Goal: Information Seeking & Learning: Learn about a topic

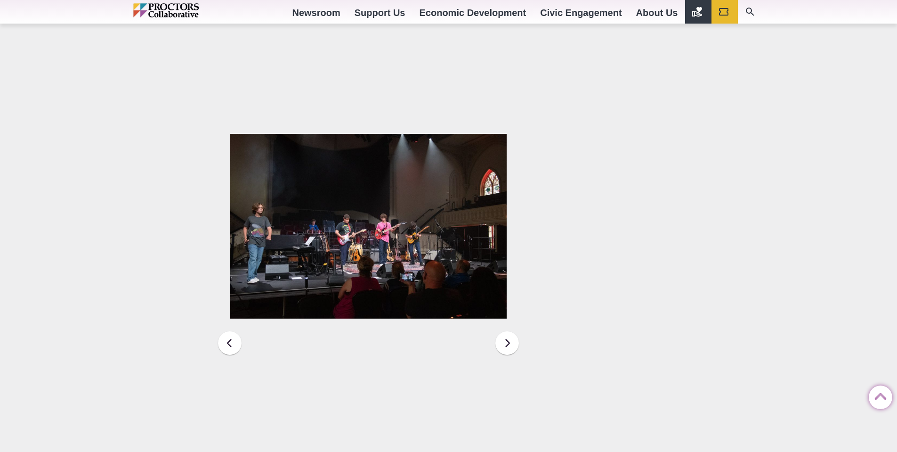
scroll to position [1371, 0]
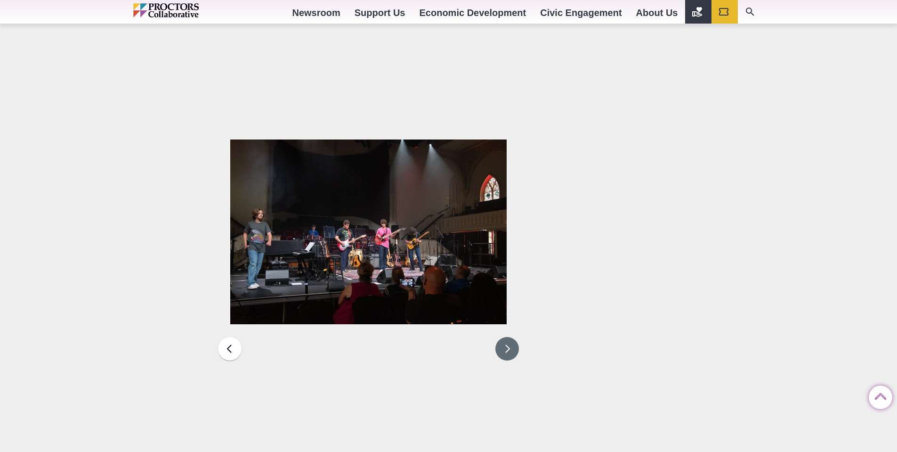
click at [510, 337] on button at bounding box center [508, 349] width 24 height 24
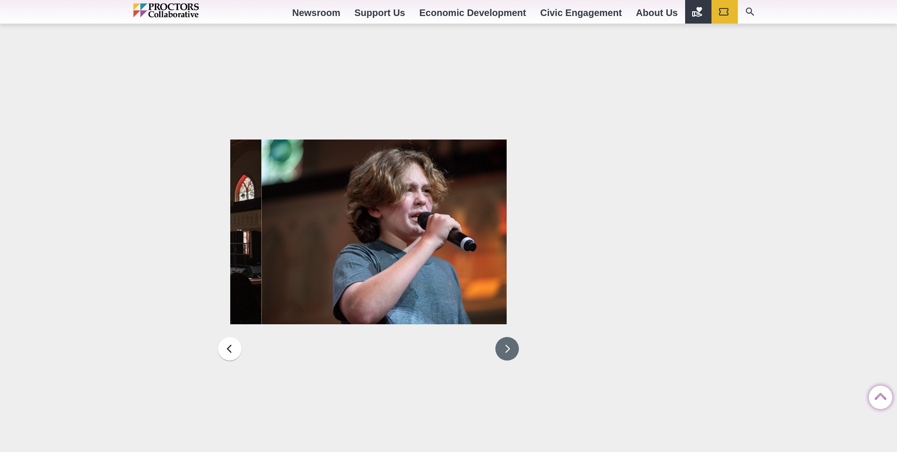
click at [510, 337] on button at bounding box center [508, 349] width 24 height 24
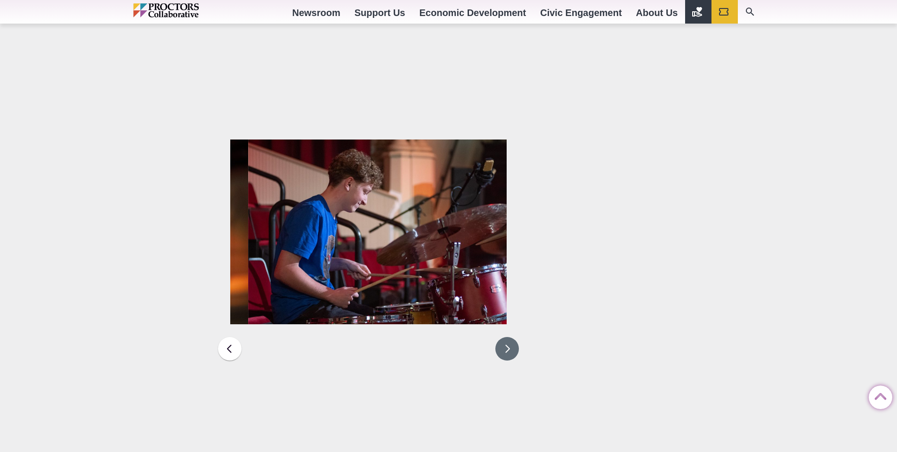
click at [510, 337] on button at bounding box center [508, 349] width 24 height 24
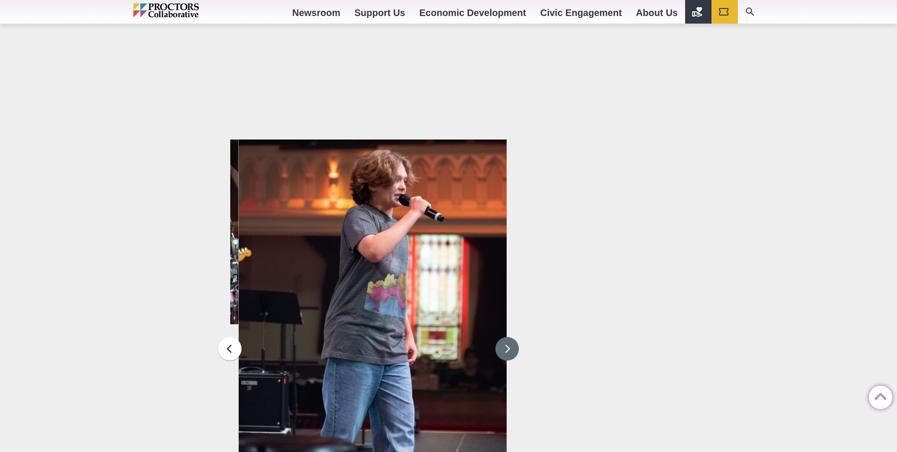
click at [510, 337] on button at bounding box center [508, 349] width 24 height 24
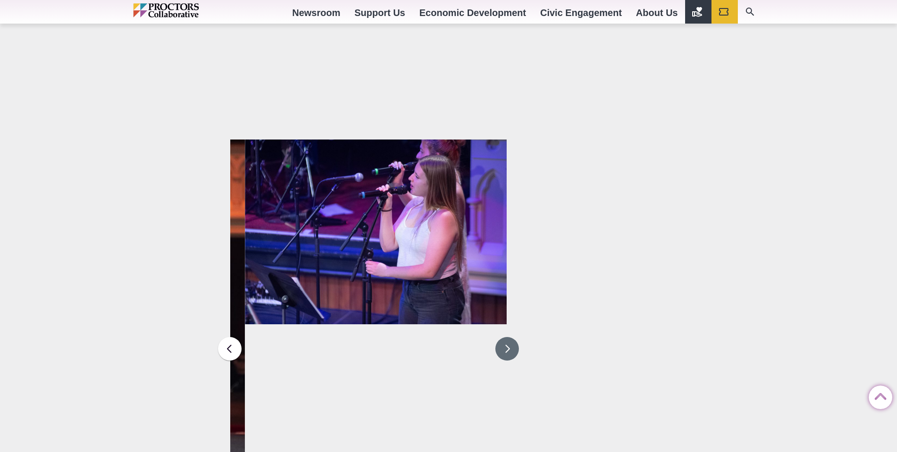
click at [510, 337] on button at bounding box center [508, 349] width 24 height 24
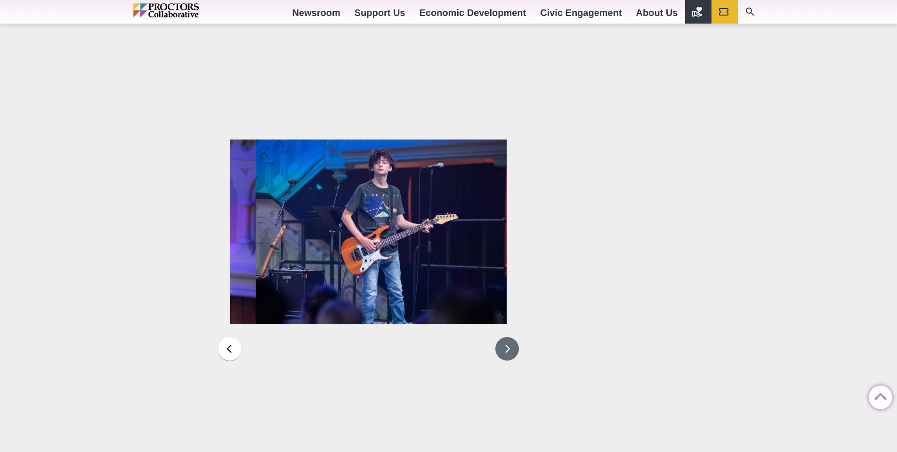
click at [510, 337] on button at bounding box center [508, 349] width 24 height 24
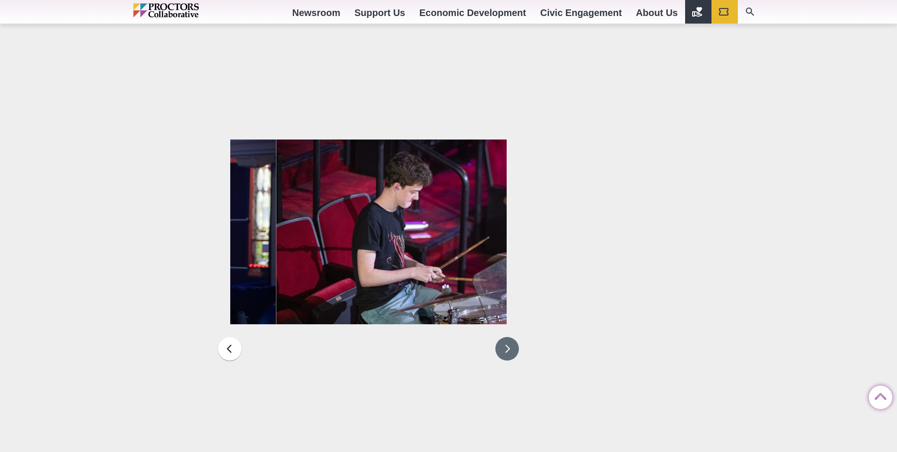
click at [510, 337] on button at bounding box center [508, 349] width 24 height 24
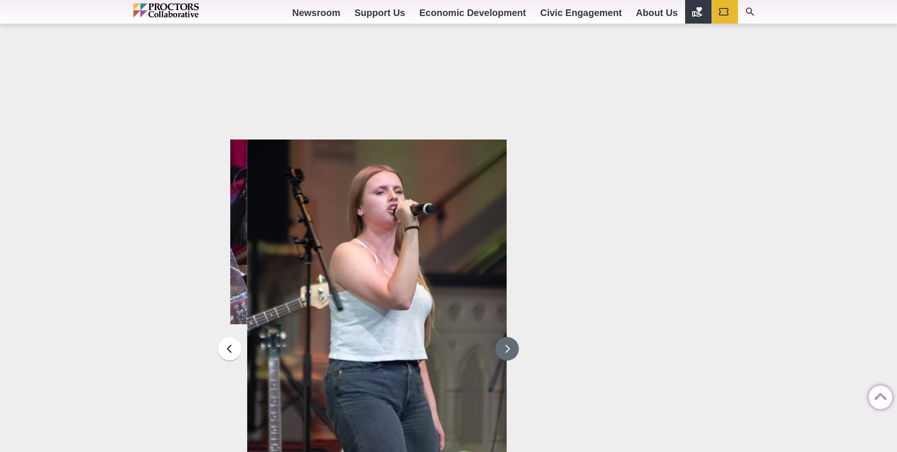
click at [510, 337] on button at bounding box center [508, 349] width 24 height 24
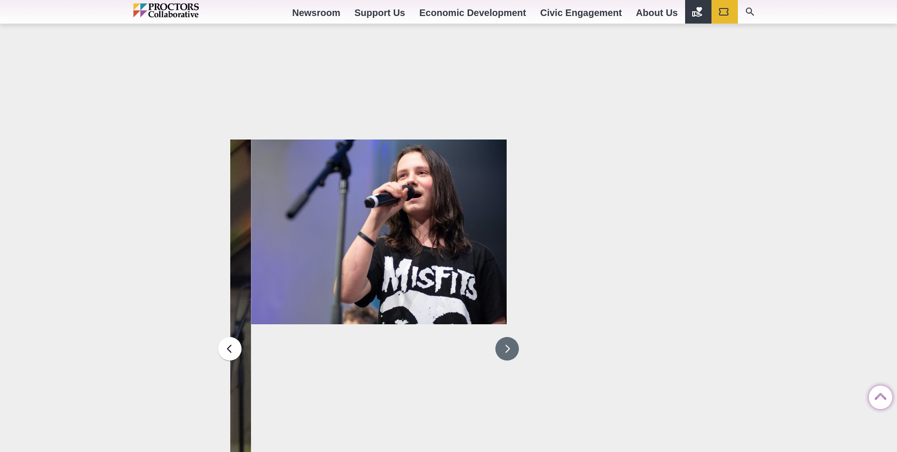
click at [510, 337] on button at bounding box center [508, 349] width 24 height 24
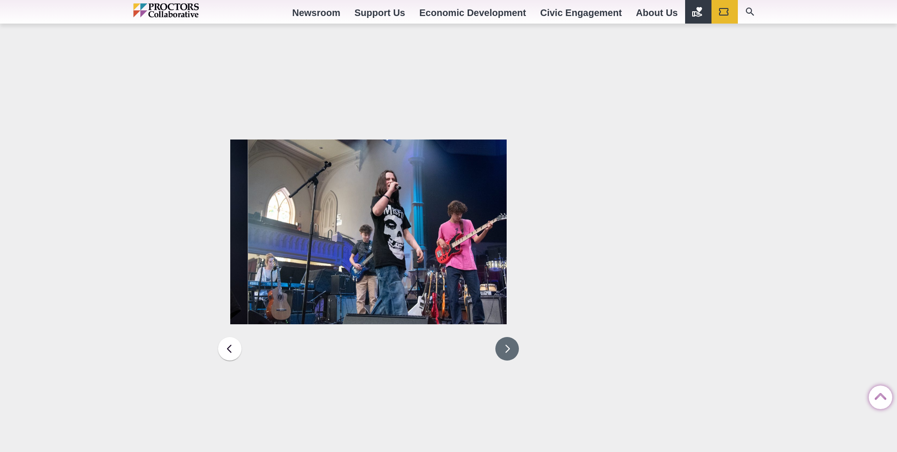
click at [510, 337] on button at bounding box center [508, 349] width 24 height 24
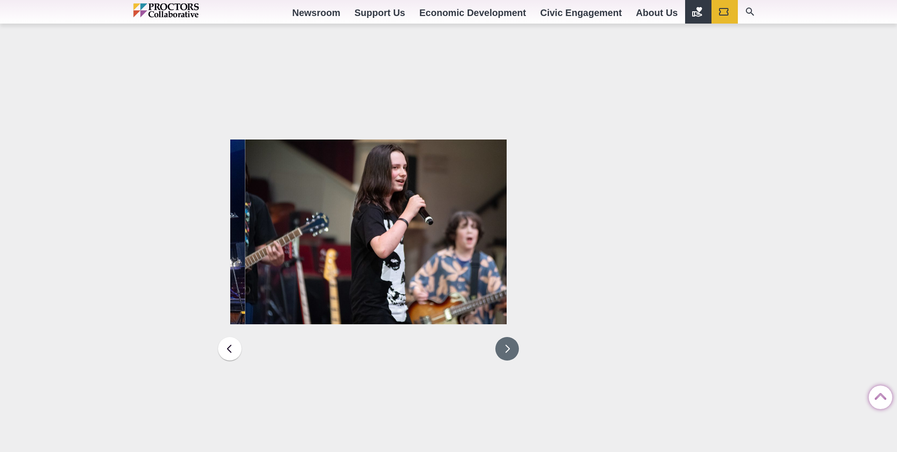
click at [510, 337] on button at bounding box center [508, 349] width 24 height 24
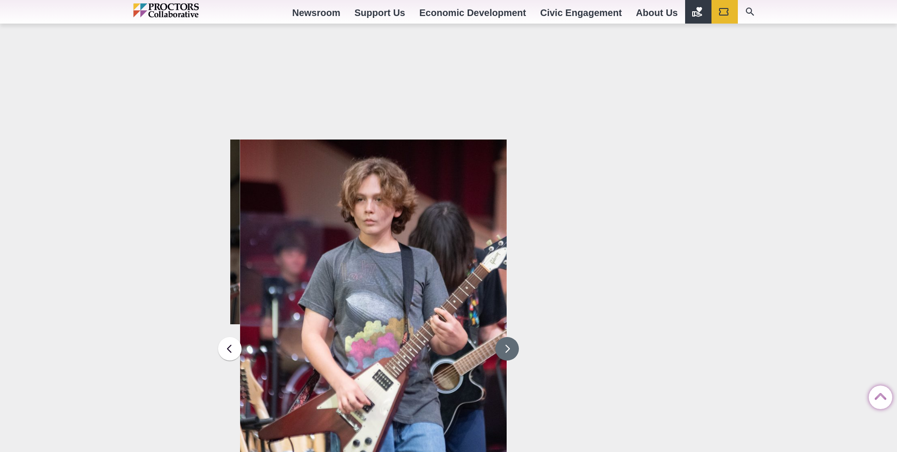
click at [510, 337] on button at bounding box center [508, 349] width 24 height 24
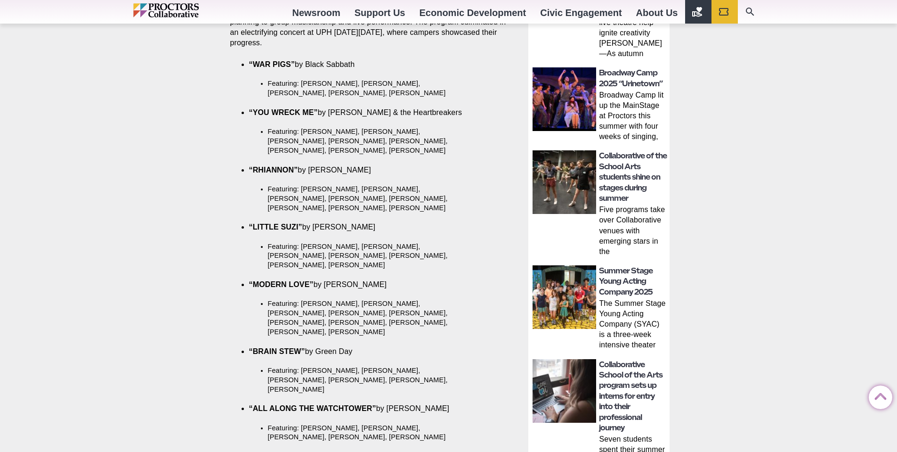
scroll to position [0, 0]
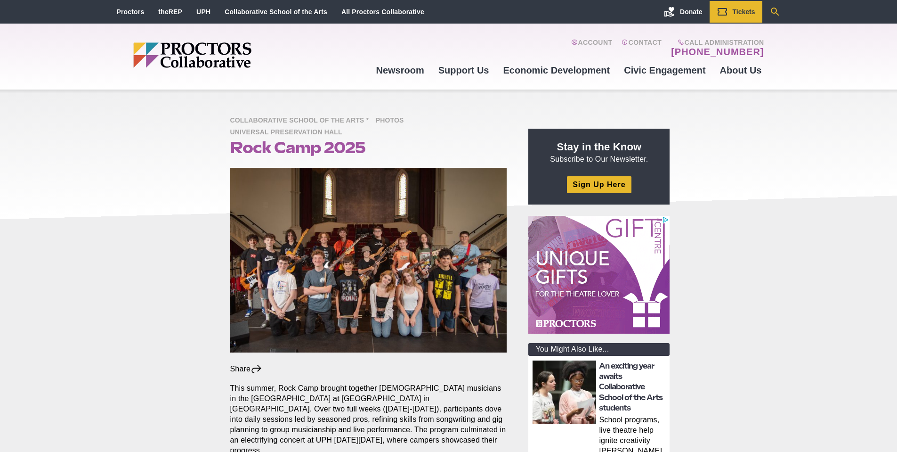
click at [774, 5] on link "Search Our Site" at bounding box center [775, 12] width 25 height 22
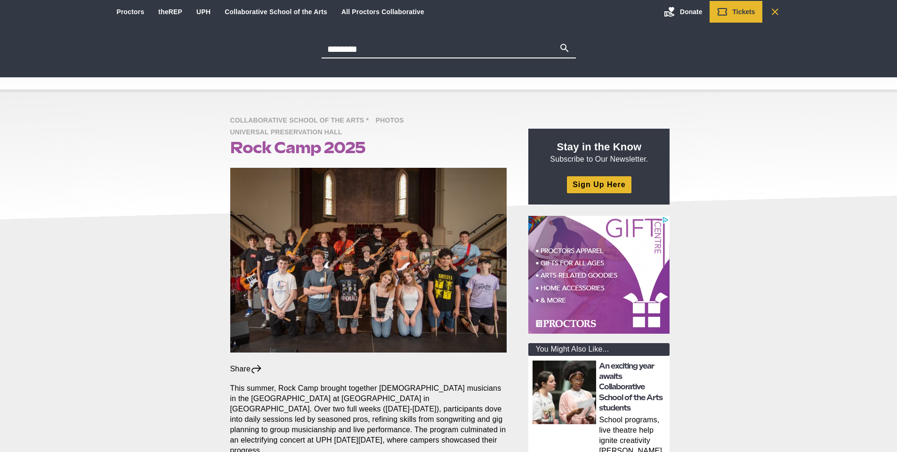
type input "********"
click at [559, 42] on button "Search" at bounding box center [564, 48] width 11 height 13
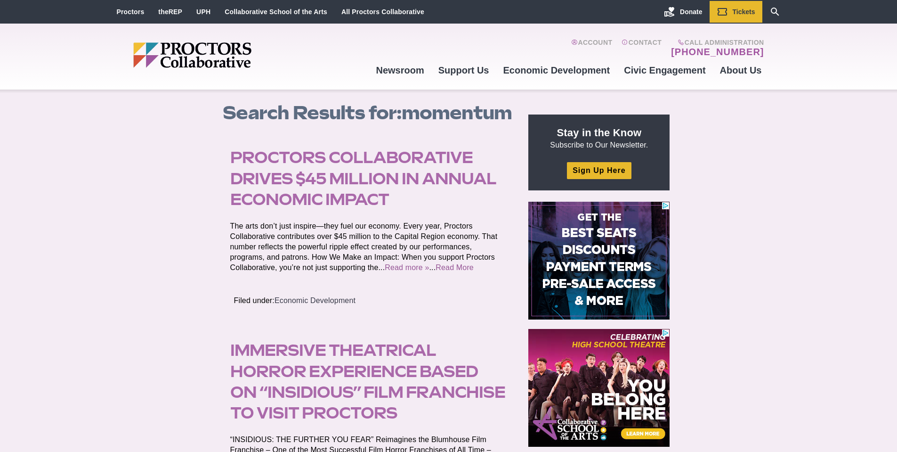
click at [355, 178] on link "Proctors Collaborative drives $45 Million in annual economic impact" at bounding box center [363, 178] width 266 height 60
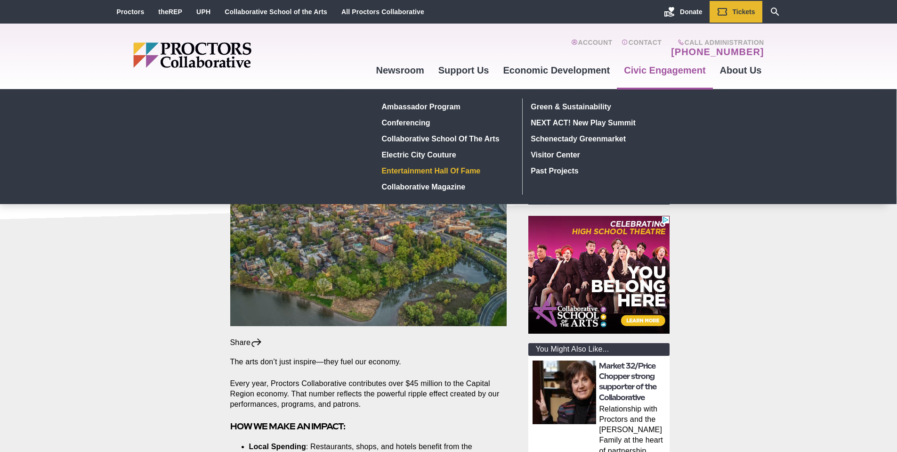
click at [433, 165] on link "Entertainment Hall of Fame" at bounding box center [446, 171] width 137 height 16
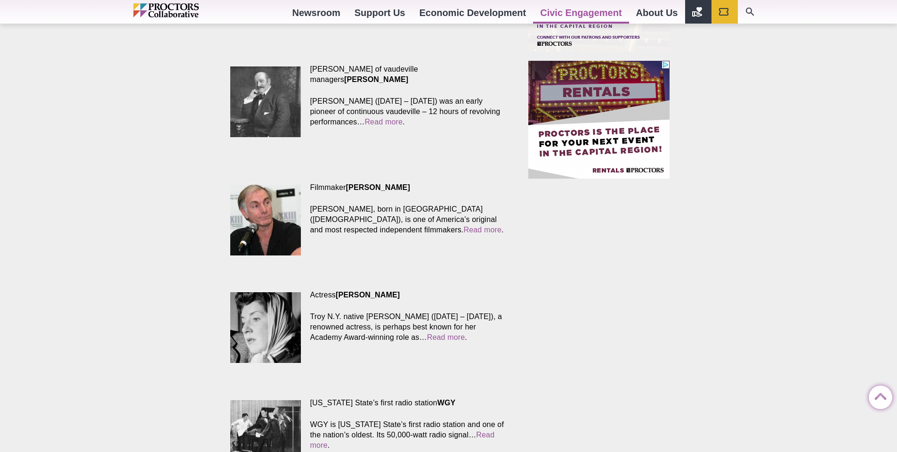
scroll to position [879, 0]
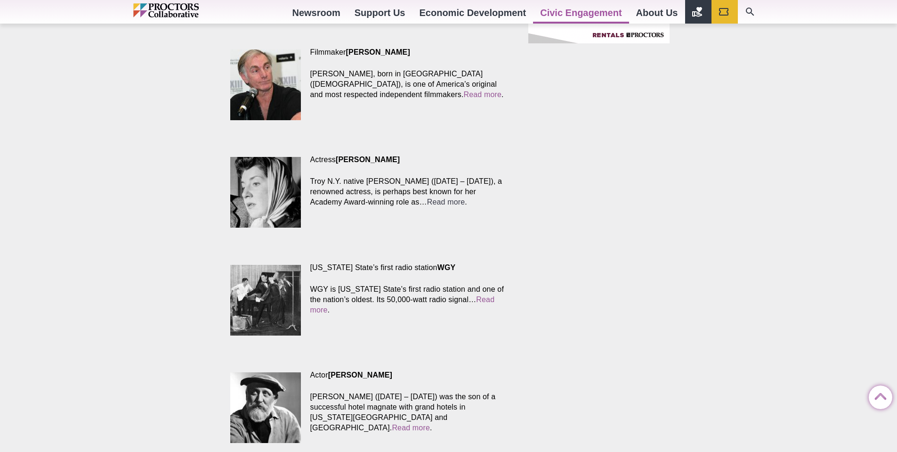
click at [447, 198] on link "Read more" at bounding box center [446, 202] width 38 height 8
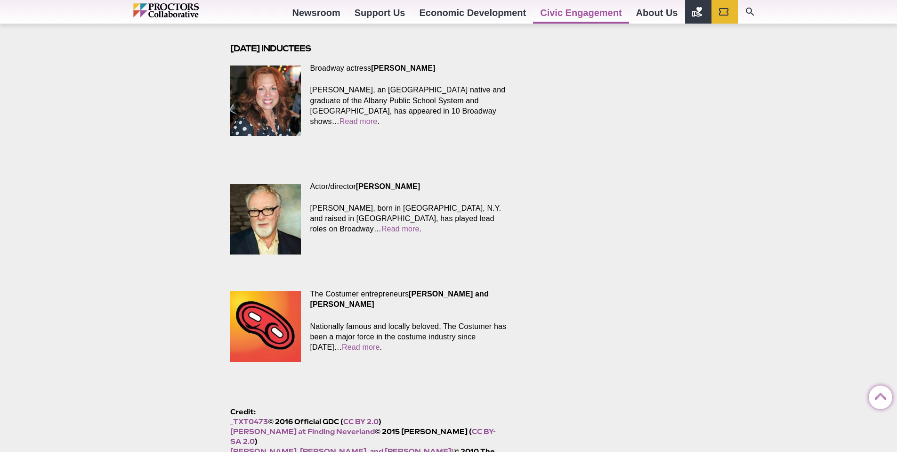
scroll to position [2026, 0]
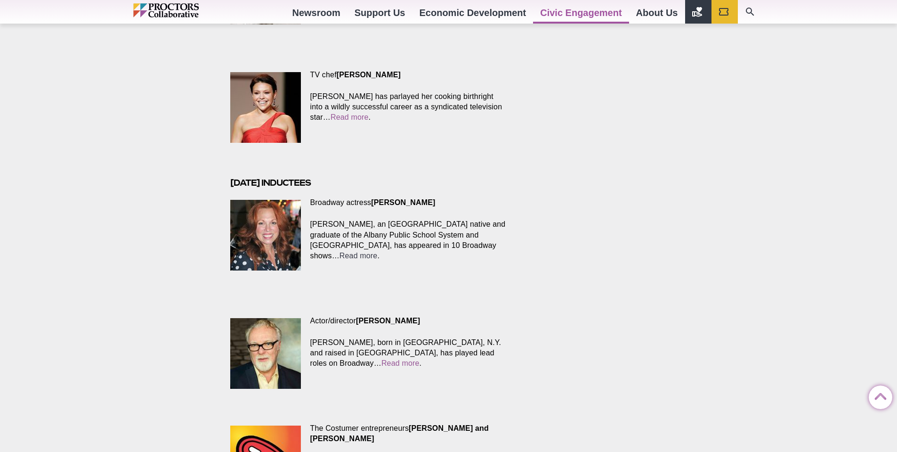
click at [378, 252] on link "Read more" at bounding box center [359, 256] width 38 height 8
click at [335, 113] on link "Read more" at bounding box center [350, 117] width 38 height 8
click at [382, 359] on link "Read more" at bounding box center [401, 363] width 38 height 8
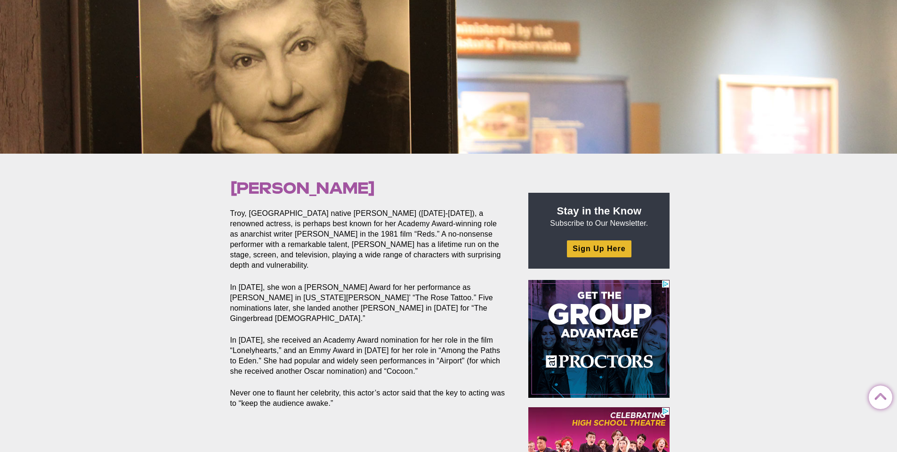
scroll to position [141, 0]
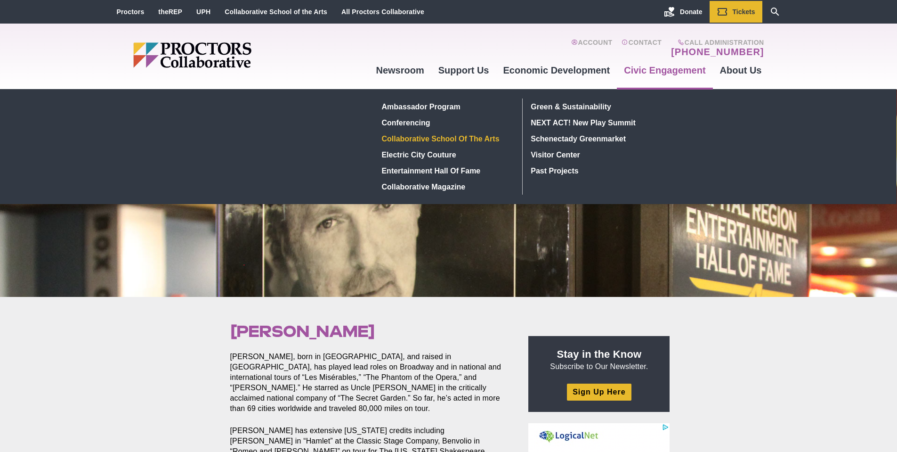
click at [423, 137] on link "Collaborative School of the Arts" at bounding box center [446, 139] width 137 height 16
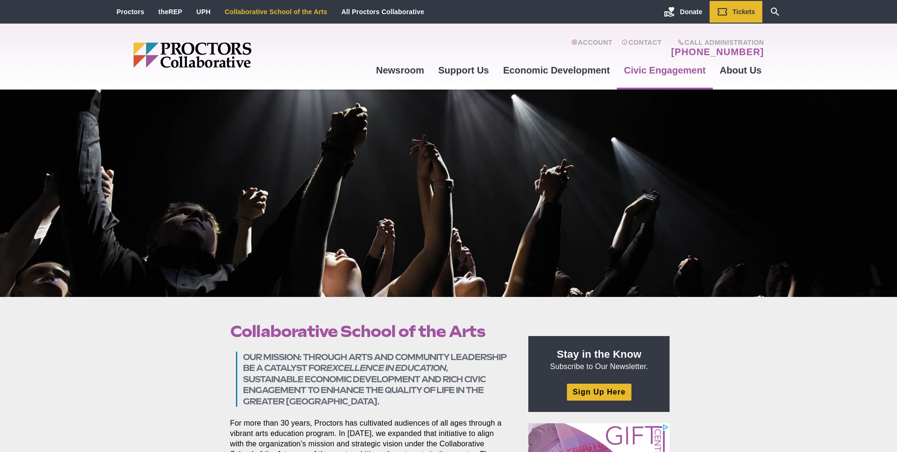
click at [267, 8] on link "Collaborative School of the Arts" at bounding box center [276, 12] width 103 height 8
